Goal: Find specific page/section: Find specific page/section

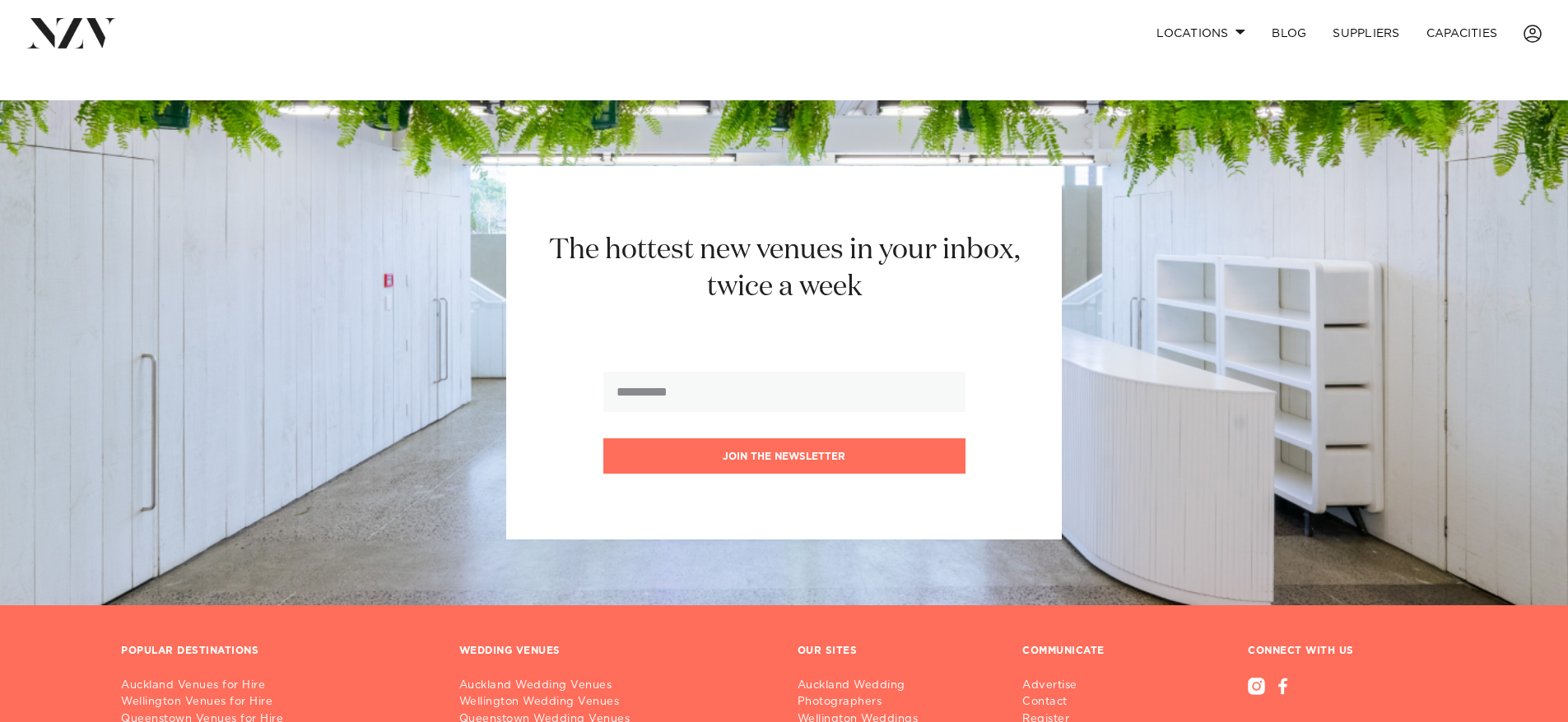
scroll to position [1598, 0]
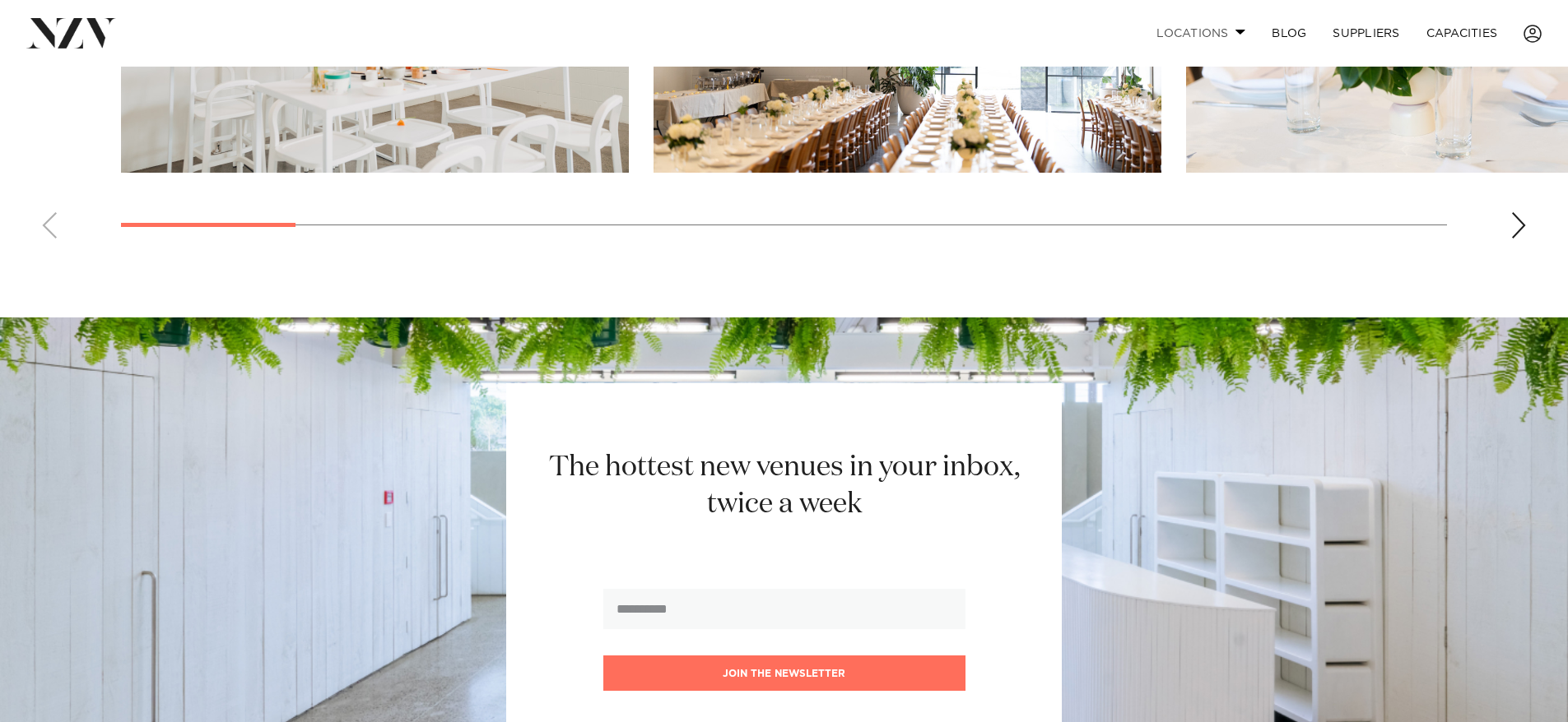
click at [1185, 29] on link "Locations" at bounding box center [1201, 34] width 115 height 36
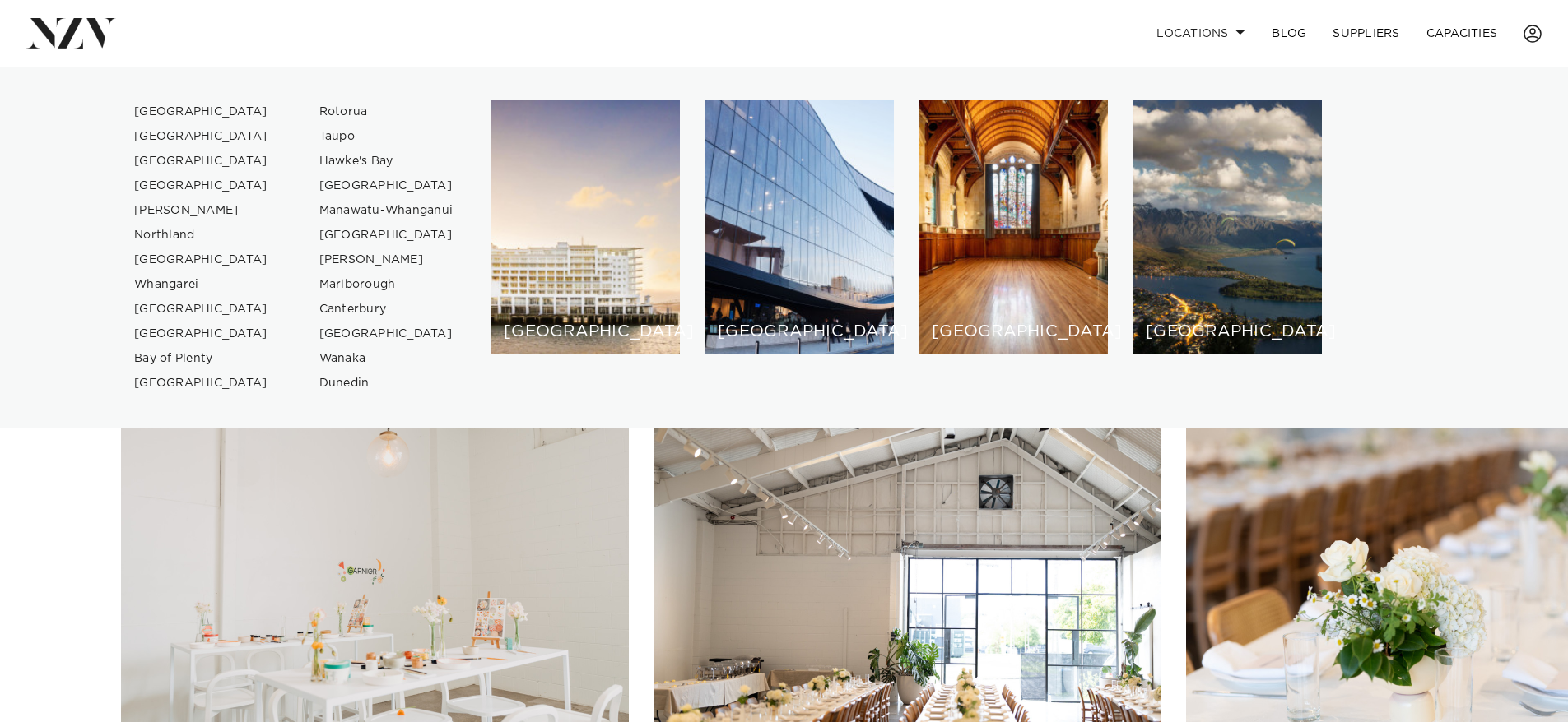
scroll to position [858, 0]
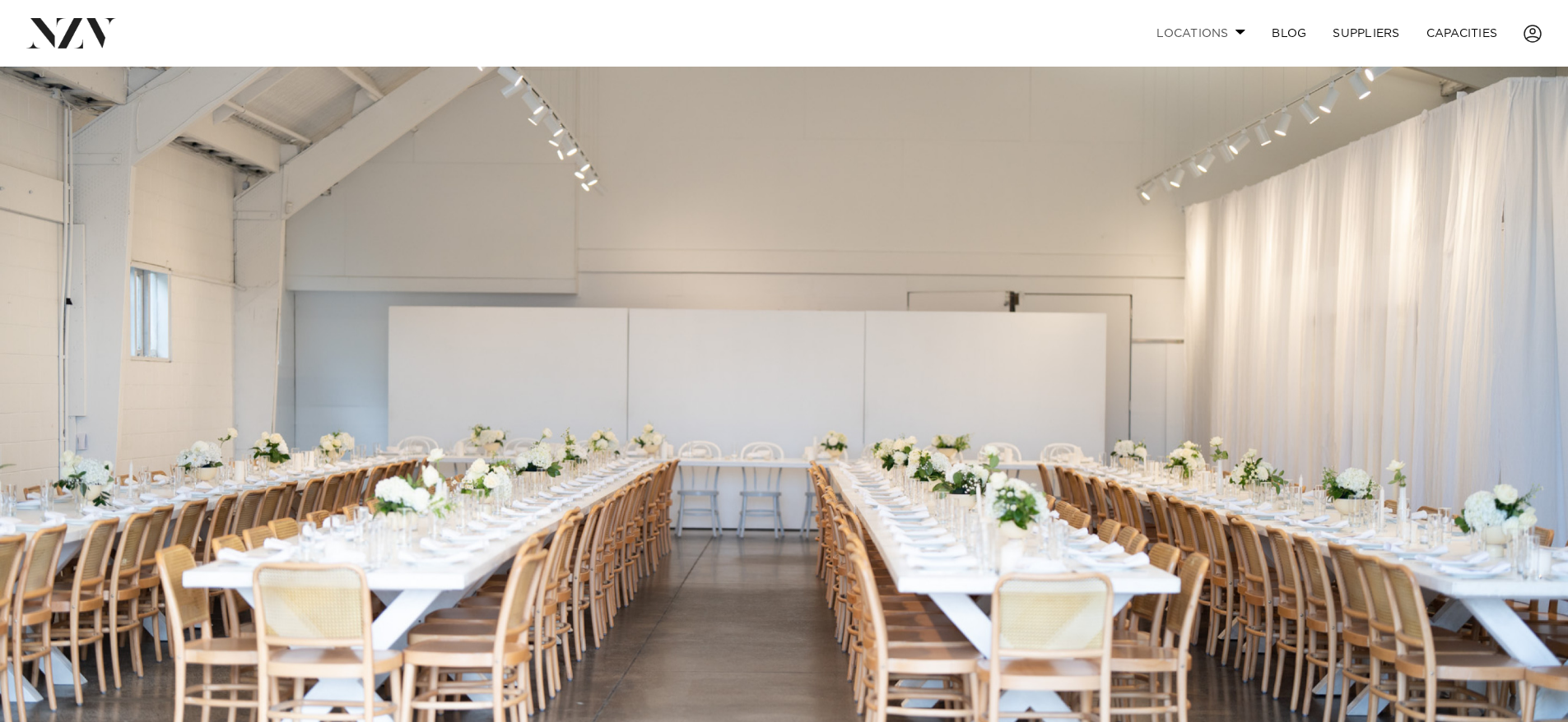
click at [1206, 32] on link "Locations" at bounding box center [1201, 34] width 115 height 36
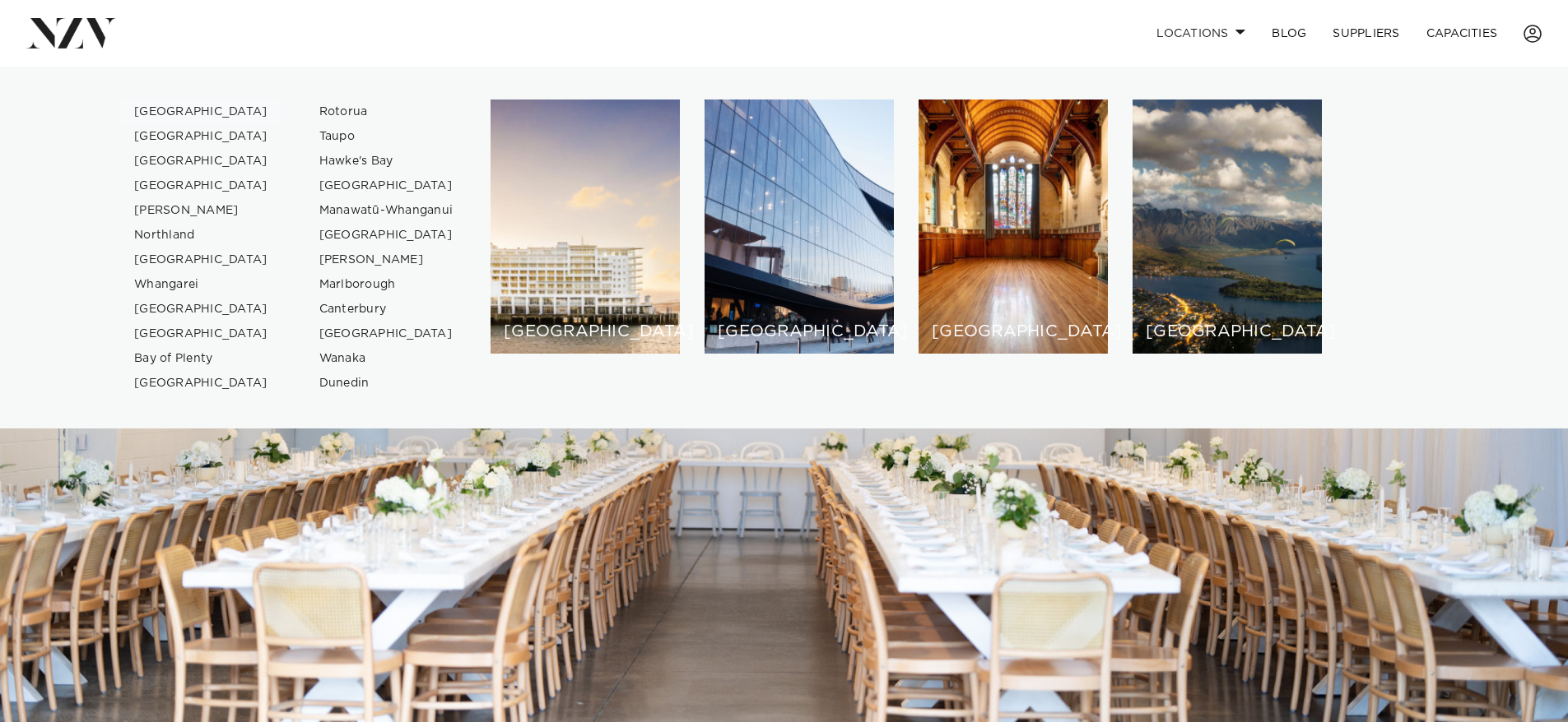
click at [184, 101] on link "[GEOGRAPHIC_DATA]" at bounding box center [201, 112] width 160 height 24
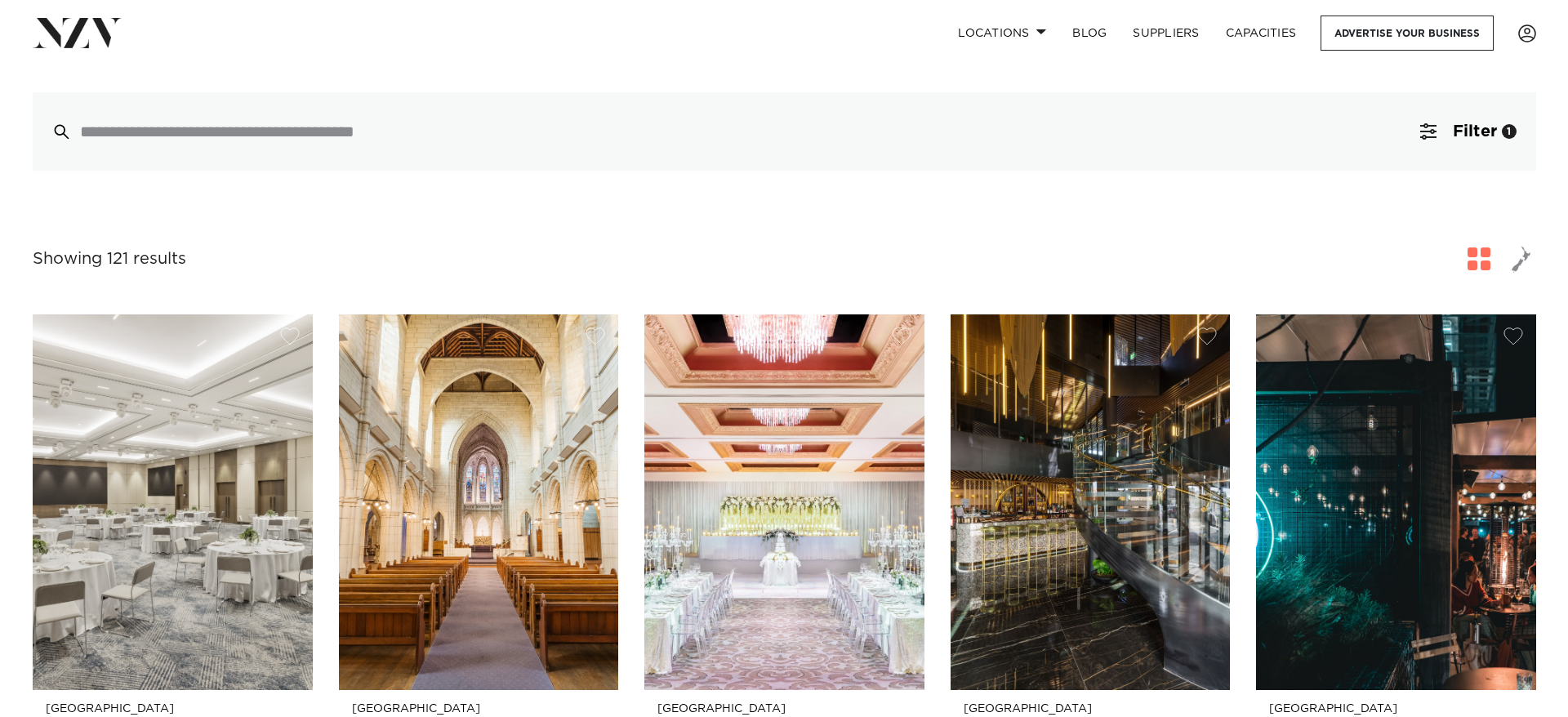
scroll to position [327, 0]
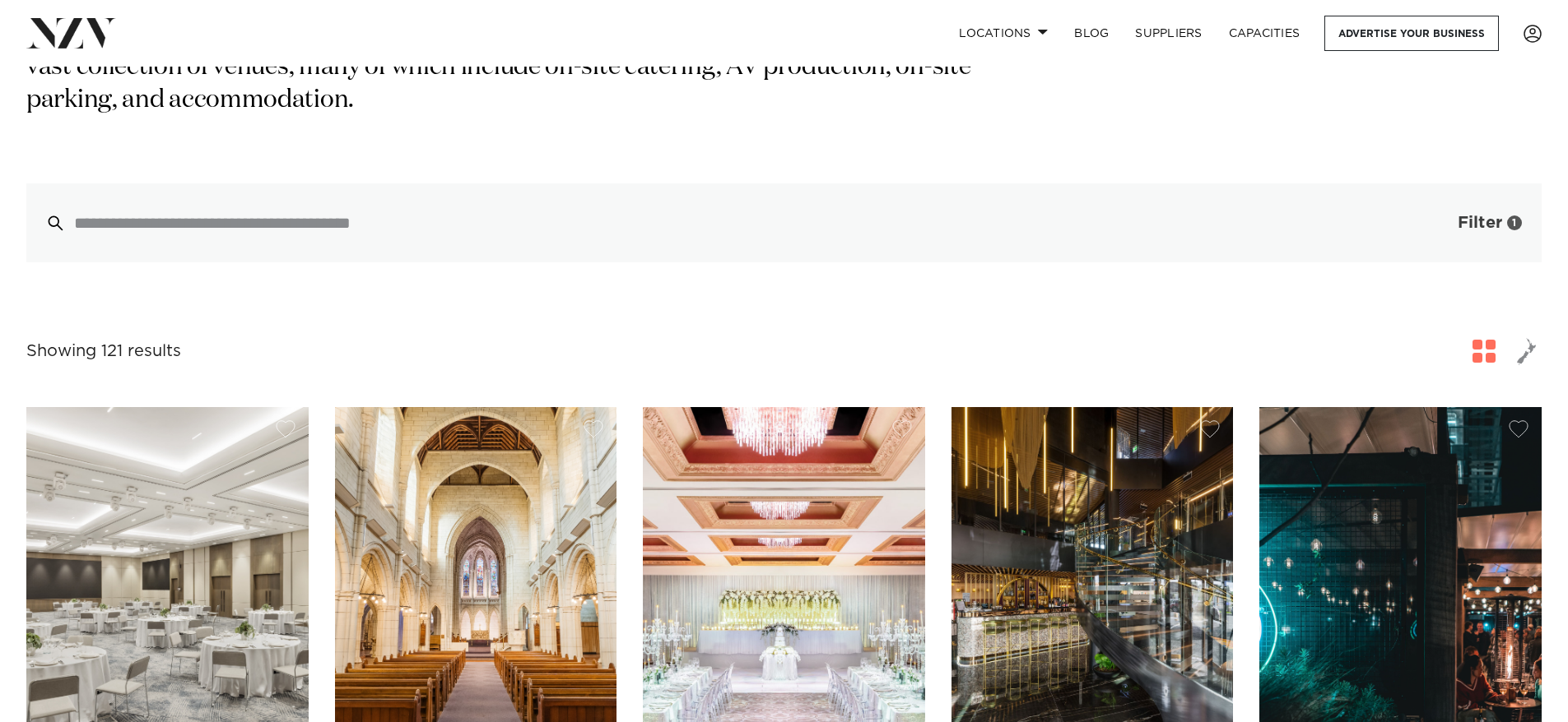
click at [1442, 208] on button "Filter 1" at bounding box center [1473, 223] width 137 height 79
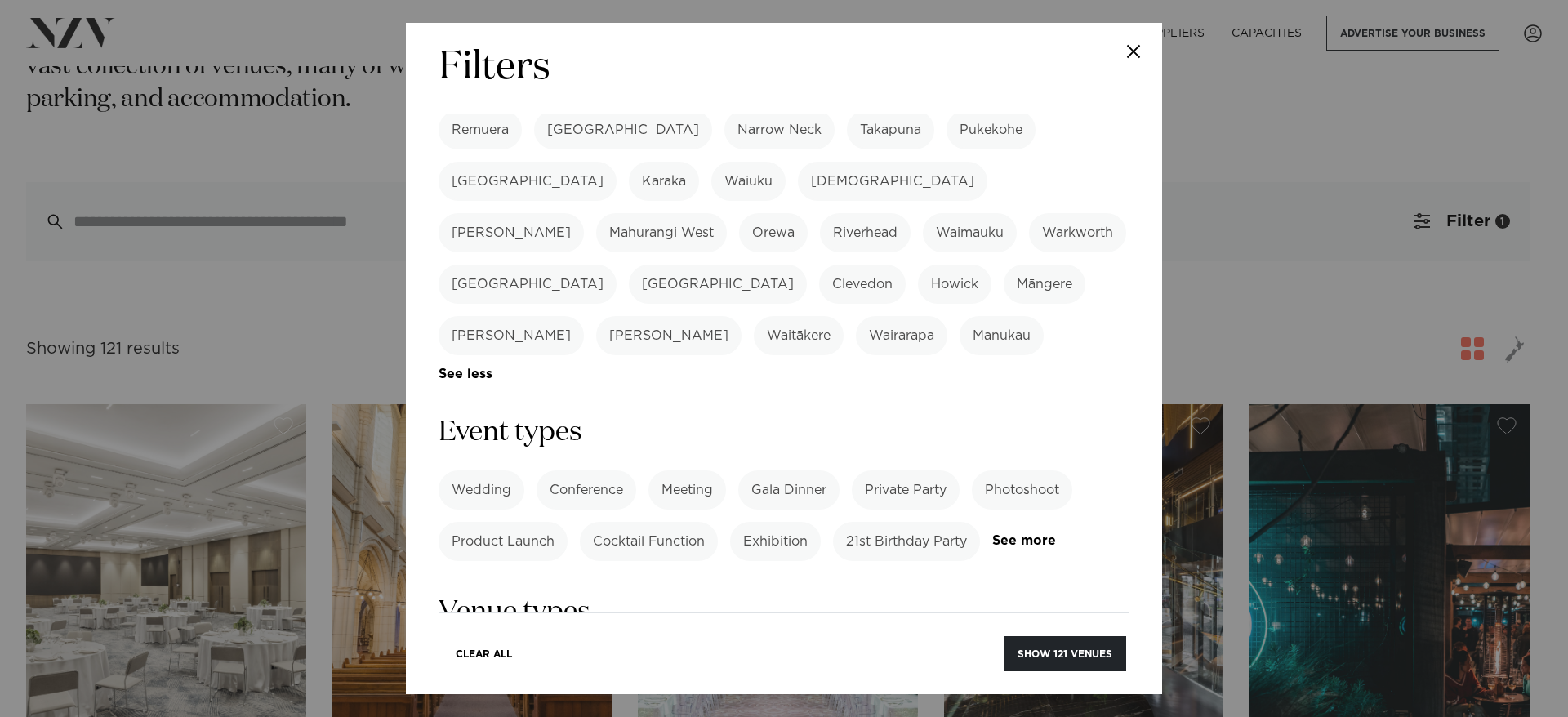
scroll to position [817, 0]
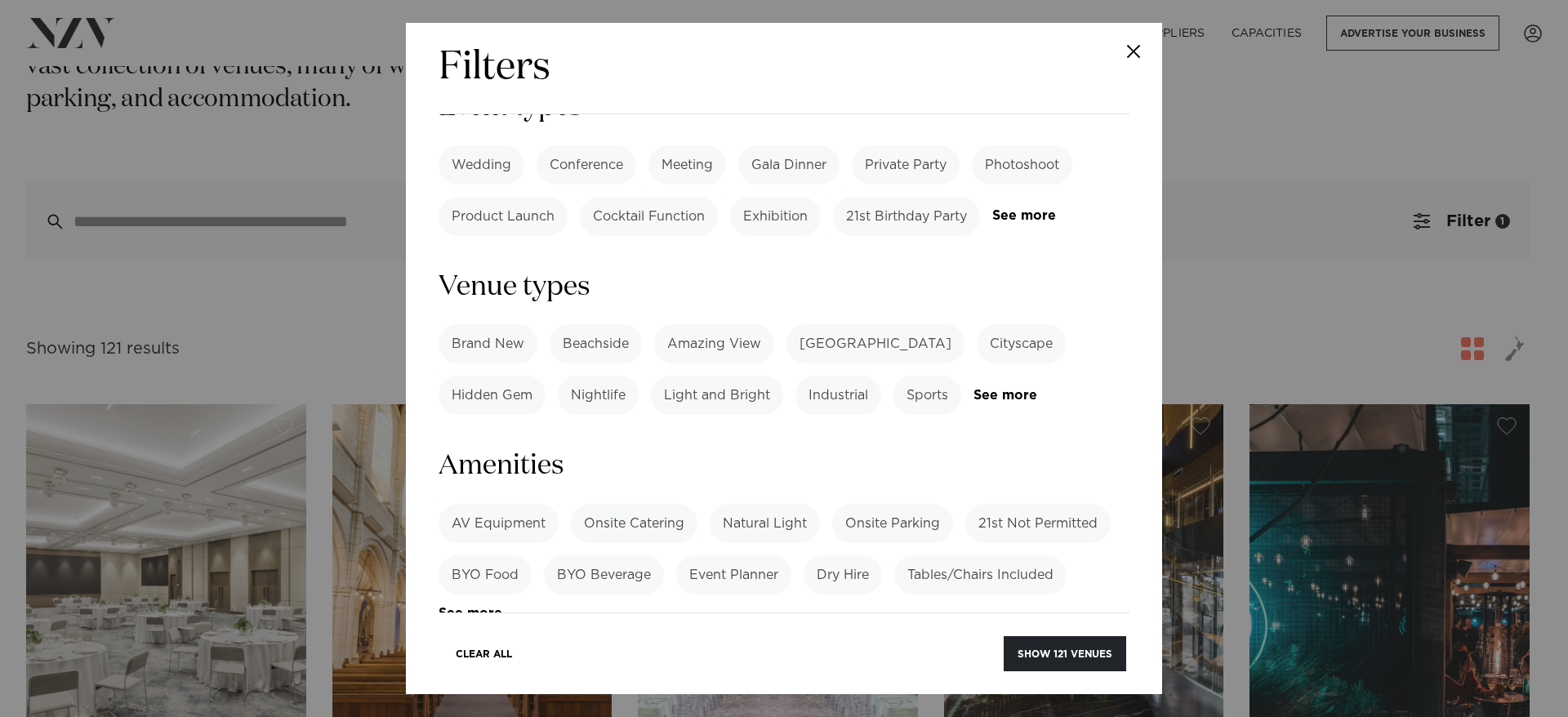
click at [609, 555] on label "BYO Beverage" at bounding box center [604, 575] width 120 height 39
click at [475, 555] on label "BYO Food" at bounding box center [485, 575] width 93 height 39
click at [464, 555] on label "BYO Food" at bounding box center [485, 575] width 93 height 39
click at [1038, 655] on button "Show 11 venues" at bounding box center [1067, 654] width 117 height 36
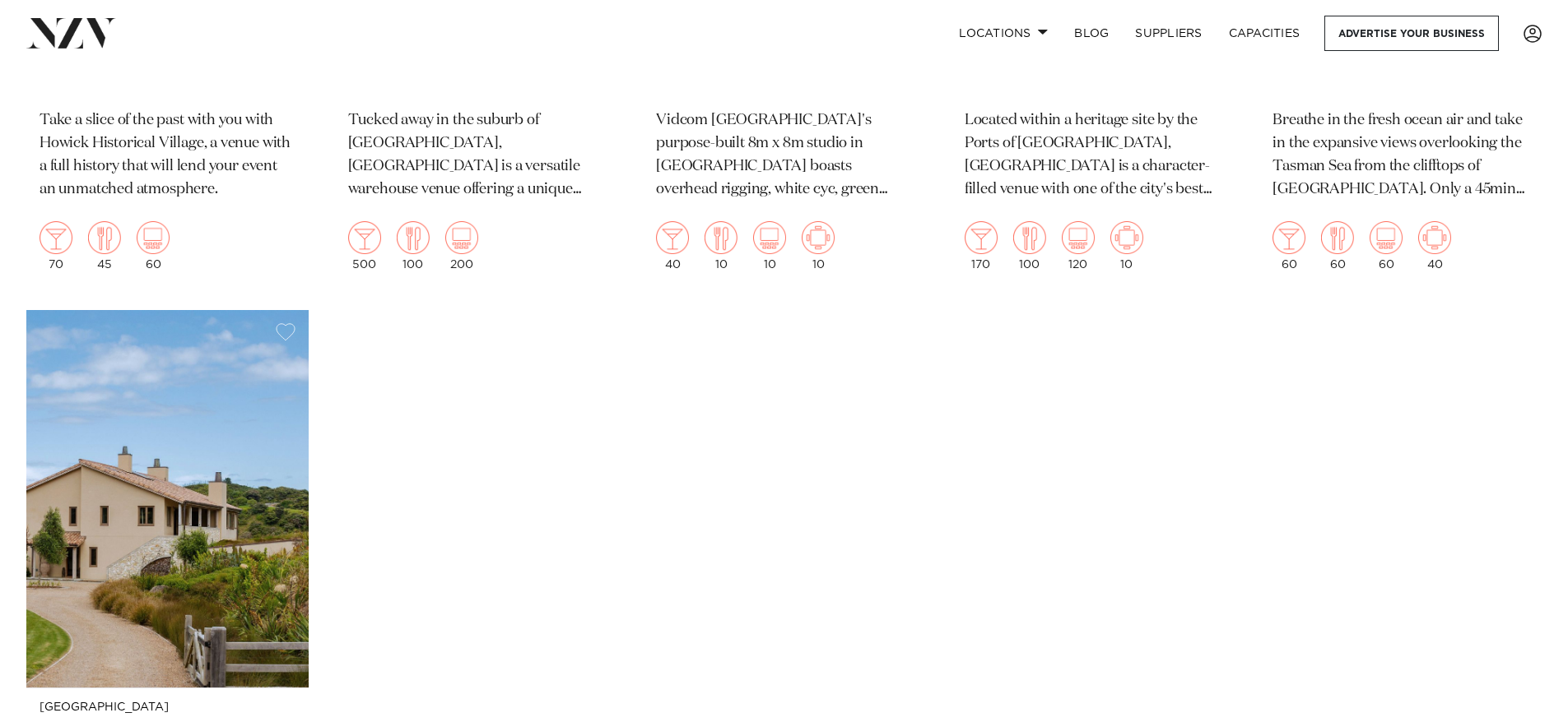
scroll to position [1892, 0]
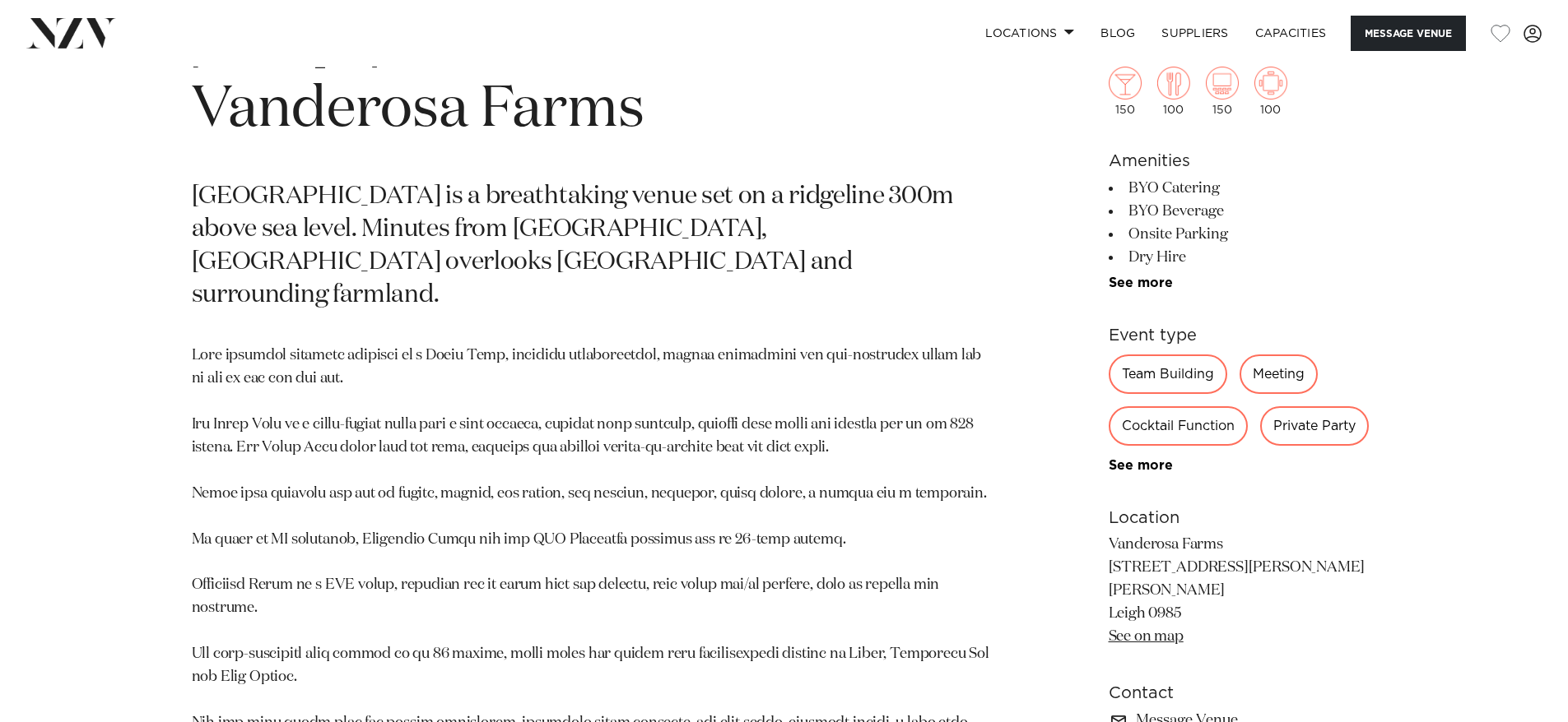
scroll to position [823, 0]
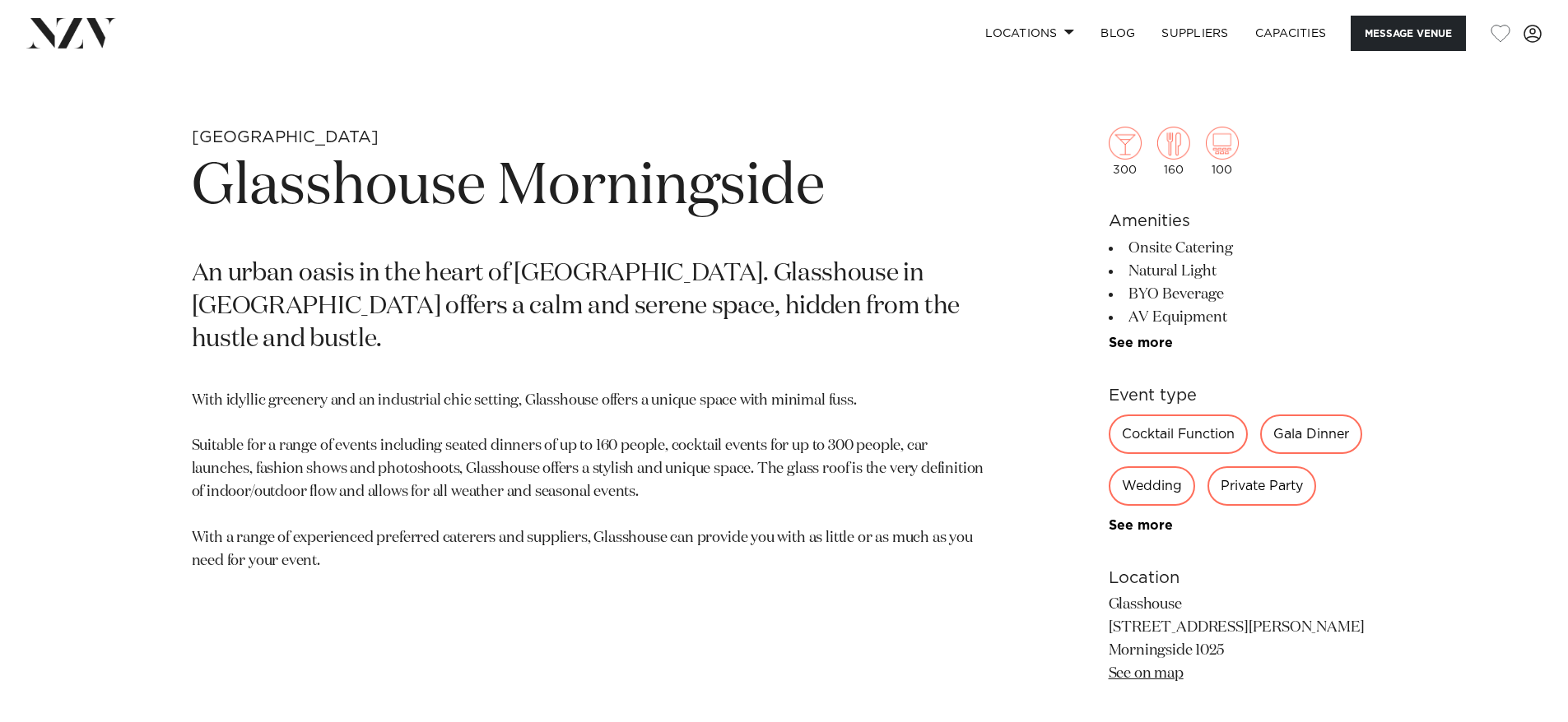
scroll to position [329, 0]
